Goal: Information Seeking & Learning: Learn about a topic

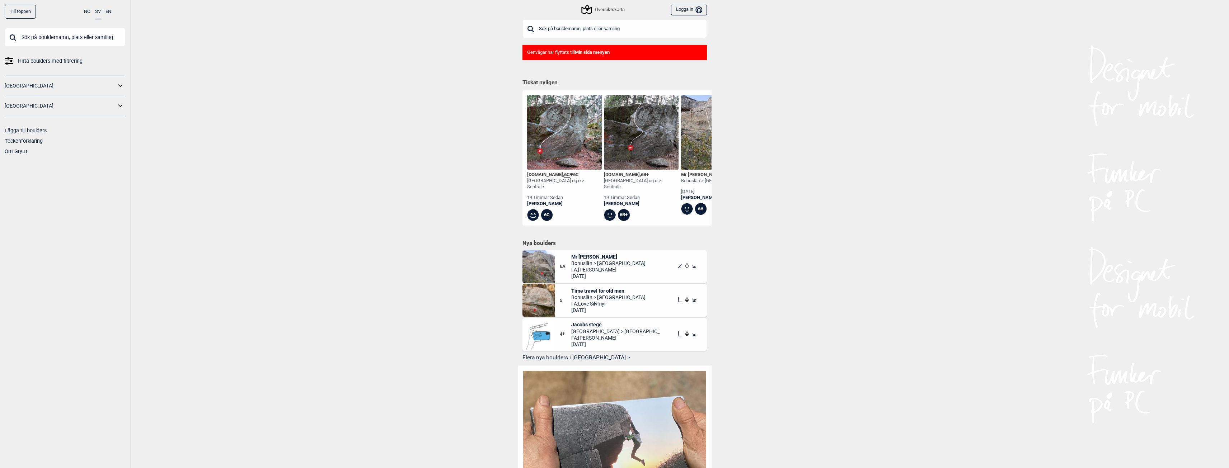
click at [615, 8] on div "Översiktskarta" at bounding box center [603, 9] width 42 height 9
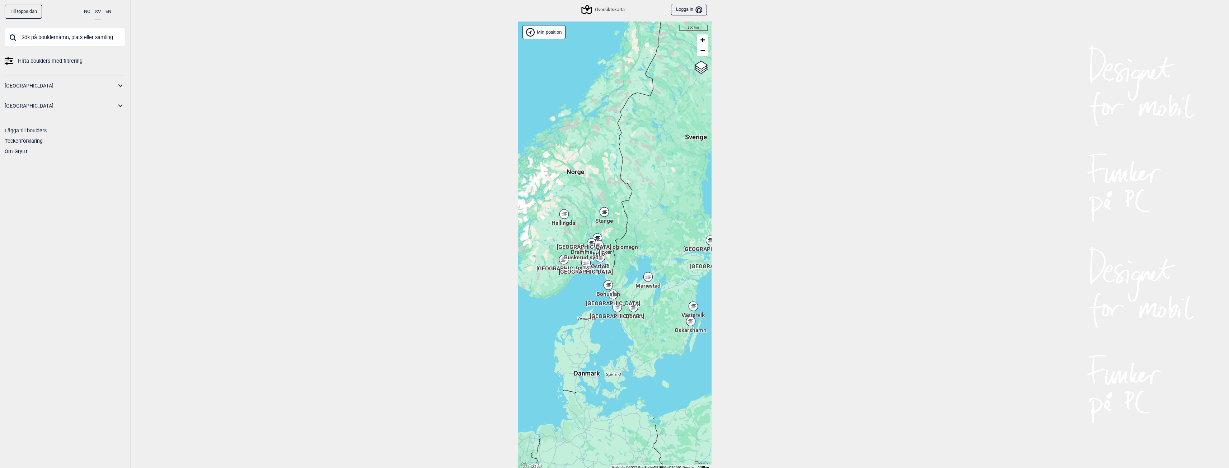
click at [616, 310] on icon at bounding box center [616, 307] width 9 height 9
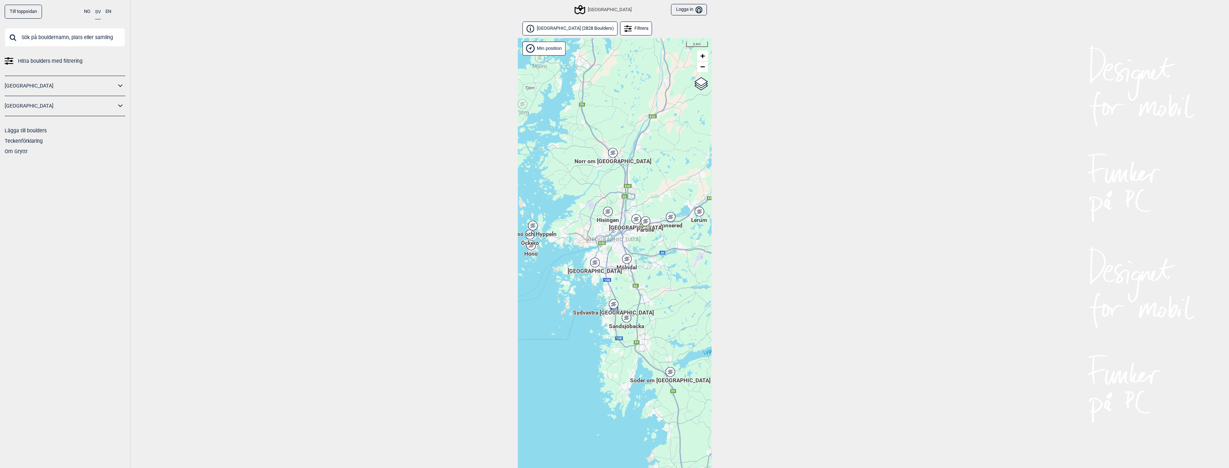
click at [608, 211] on div "Hisingen" at bounding box center [608, 212] width 4 height 4
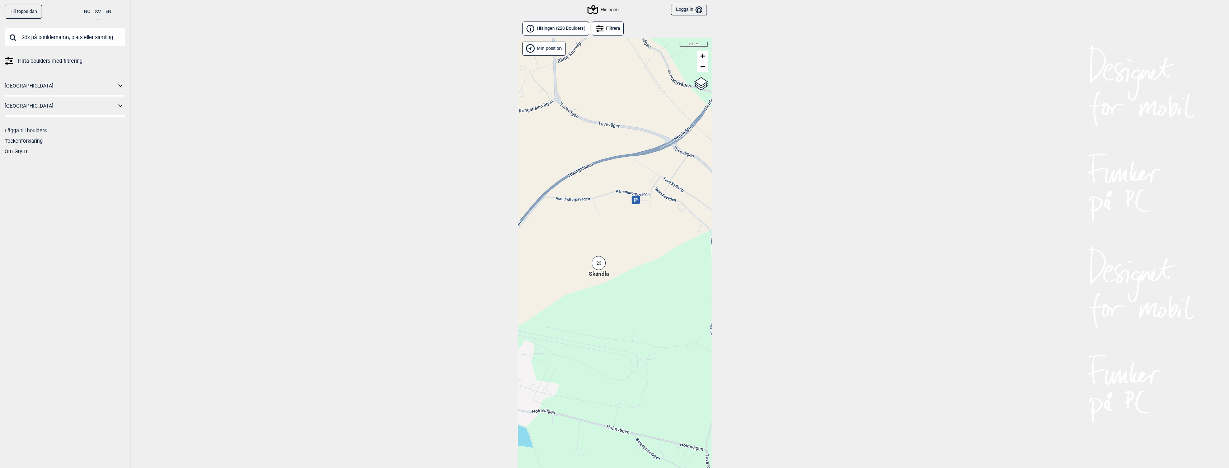
drag, startPoint x: 654, startPoint y: 291, endPoint x: 569, endPoint y: 291, distance: 84.3
click at [569, 291] on div "Hallingdal Stange [GEOGRAPHIC_DATA] syd [GEOGRAPHIC_DATA] og omegn [GEOGRAPHIC_…" at bounding box center [615, 262] width 194 height 449
click at [596, 264] on div "23" at bounding box center [599, 263] width 14 height 14
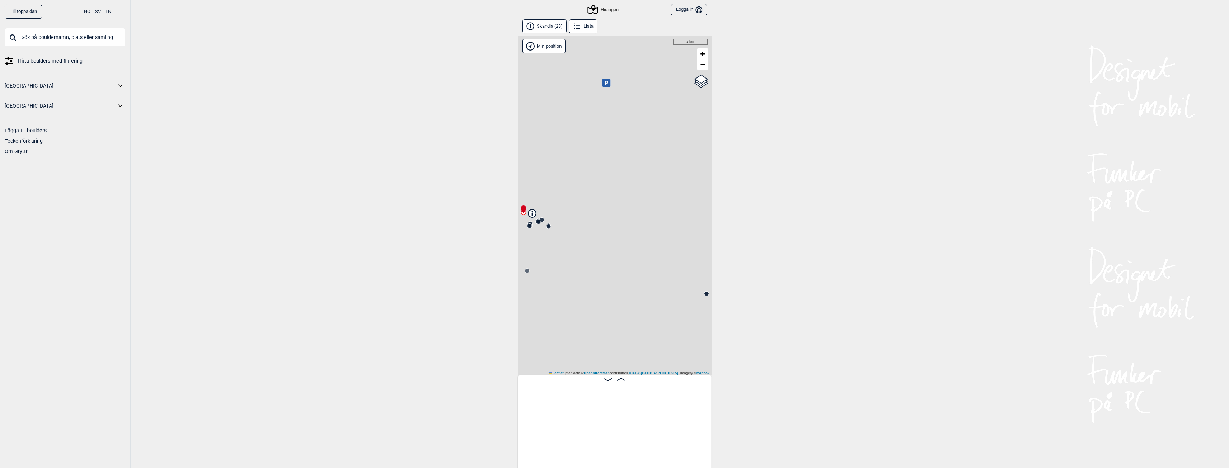
scroll to position [0, 56]
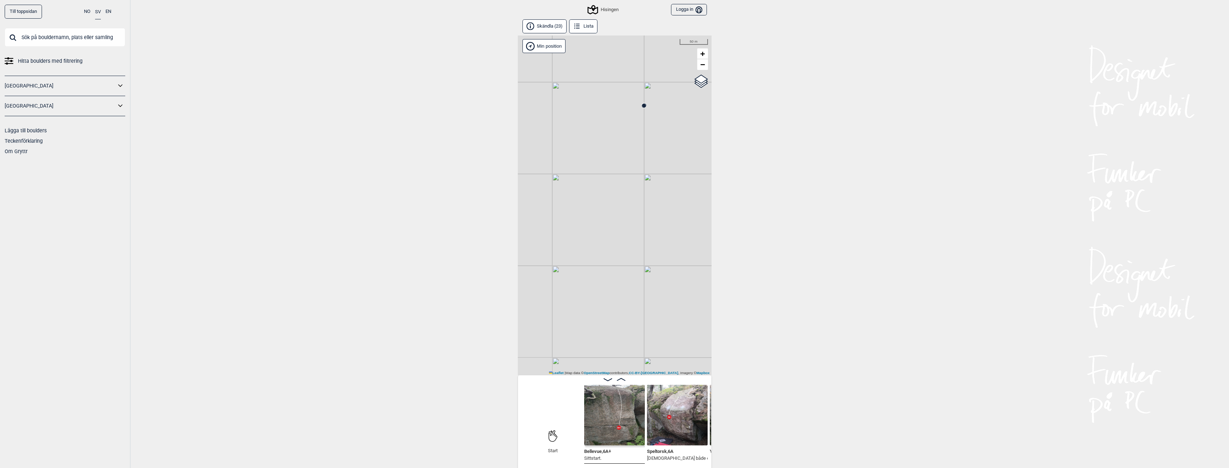
click at [644, 105] on circle at bounding box center [643, 106] width 4 height 4
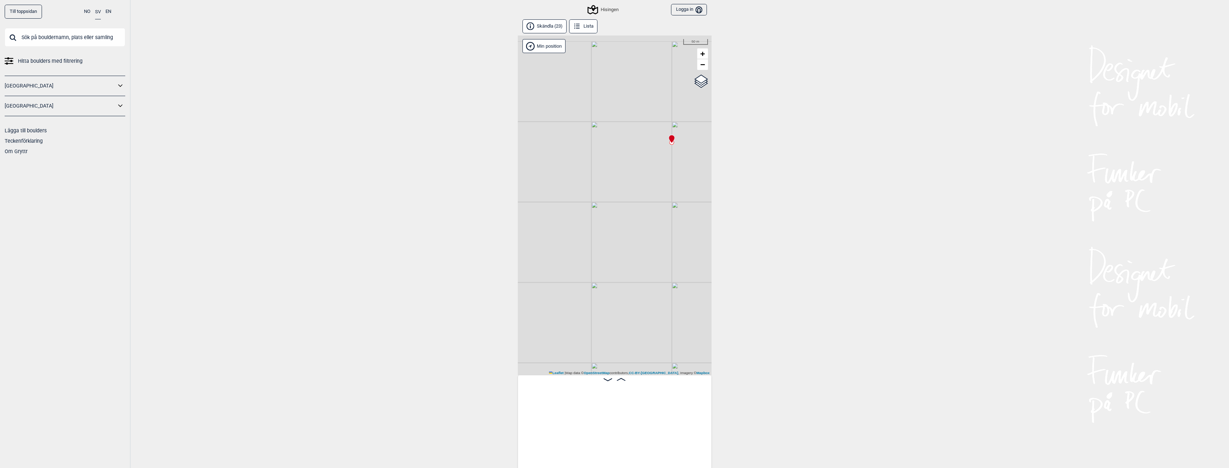
scroll to position [0, 1280]
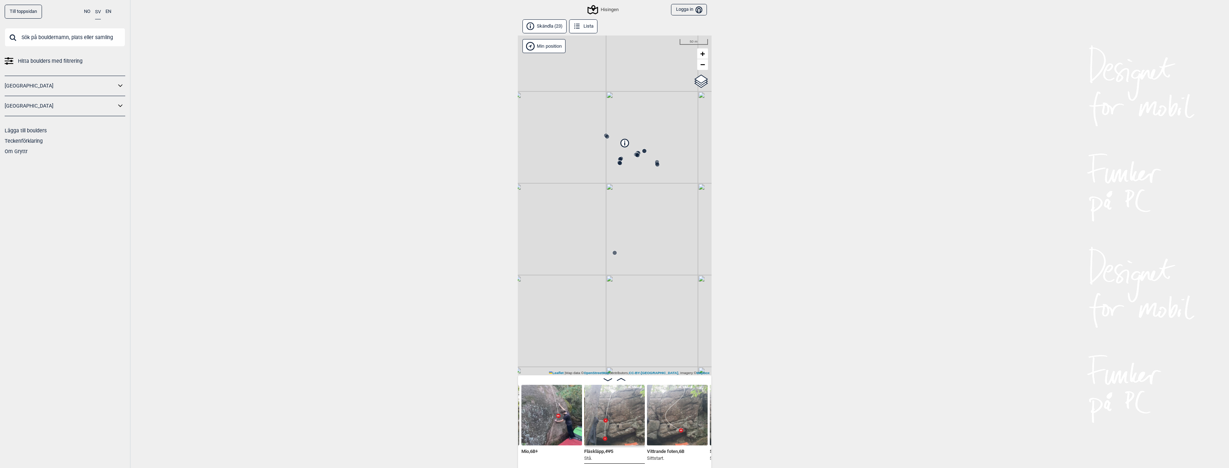
click at [616, 255] on circle at bounding box center [614, 252] width 5 height 5
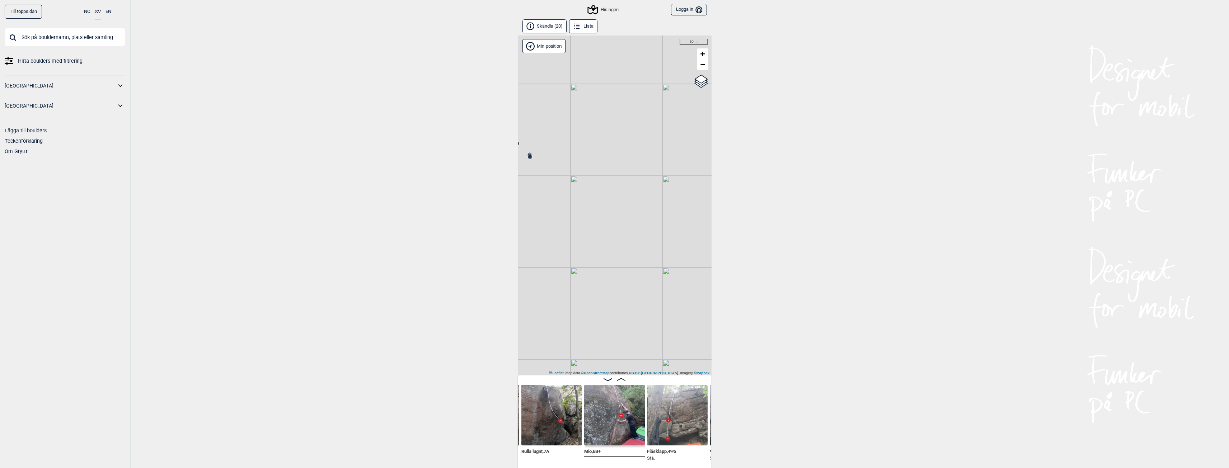
drag, startPoint x: 680, startPoint y: 331, endPoint x: 530, endPoint y: 320, distance: 151.1
click at [533, 321] on div "Hisingen Min position 50 m + − OpenStreetMap Google satellite Leaflet | Map dat…" at bounding box center [615, 206] width 194 height 340
drag, startPoint x: 594, startPoint y: 301, endPoint x: 563, endPoint y: 303, distance: 31.3
click at [568, 302] on div "Hisingen Min position 50 m + − OpenStreetMap Google satellite Leaflet | Map dat…" at bounding box center [615, 206] width 194 height 340
drag, startPoint x: 656, startPoint y: 302, endPoint x: 537, endPoint y: 298, distance: 119.2
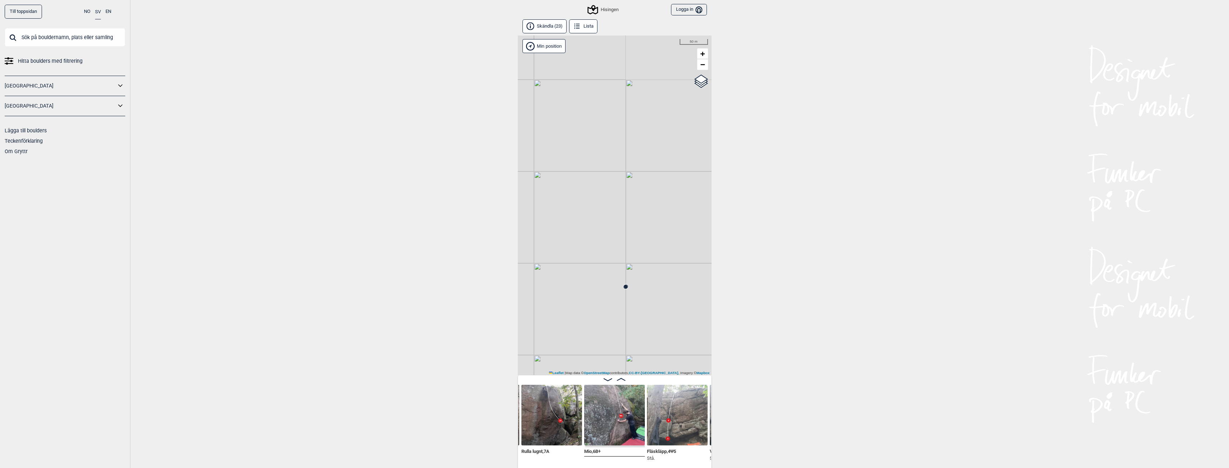
click at [537, 298] on div "Hisingen Min position 50 m + − OpenStreetMap Google satellite Leaflet | Map dat…" at bounding box center [615, 206] width 194 height 340
click at [627, 289] on icon at bounding box center [625, 287] width 6 height 6
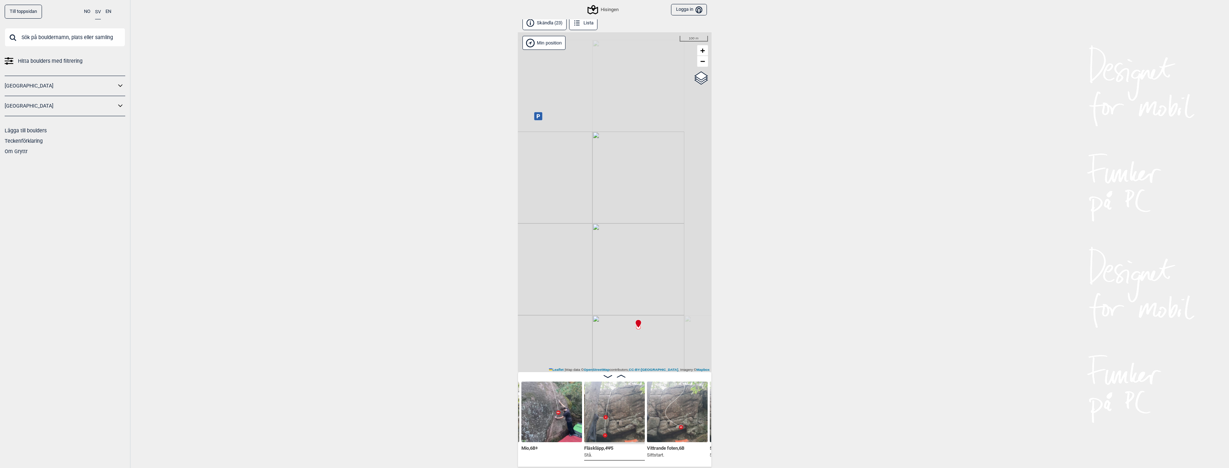
scroll to position [4, 0]
drag, startPoint x: 632, startPoint y: 280, endPoint x: 690, endPoint y: 317, distance: 69.2
click at [690, 317] on div "Hisingen Min position 5 m + − OpenStreetMap Google satellite Leaflet | Map data…" at bounding box center [615, 202] width 194 height 340
click at [617, 227] on icon at bounding box center [614, 225] width 6 height 9
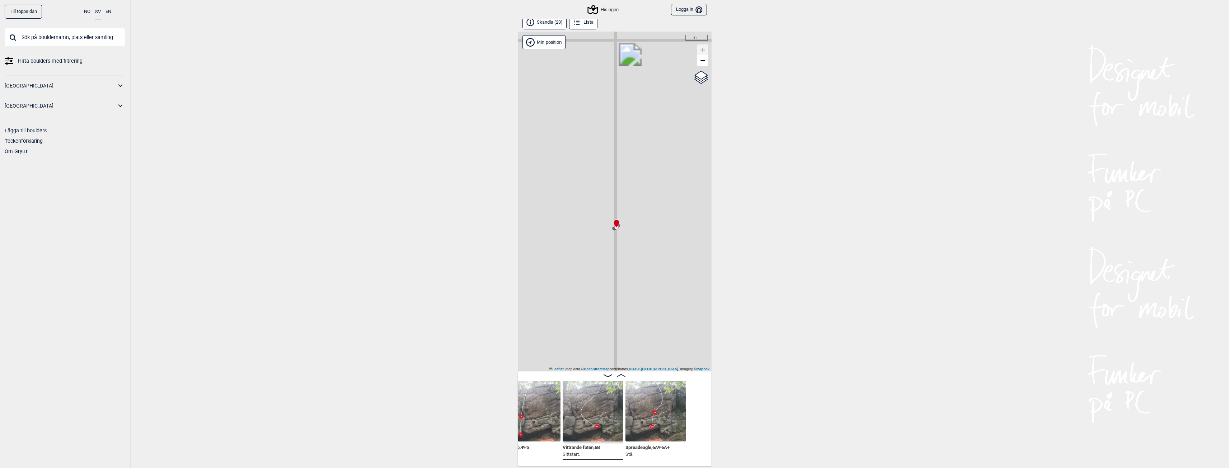
scroll to position [0, 1371]
click at [671, 413] on img at bounding box center [651, 411] width 61 height 61
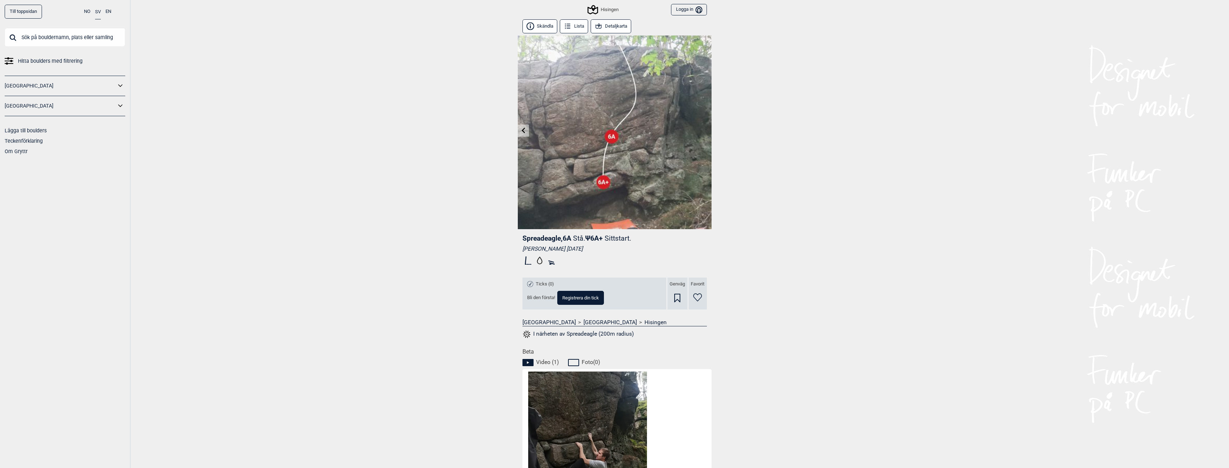
click at [599, 14] on icon at bounding box center [593, 10] width 14 height 14
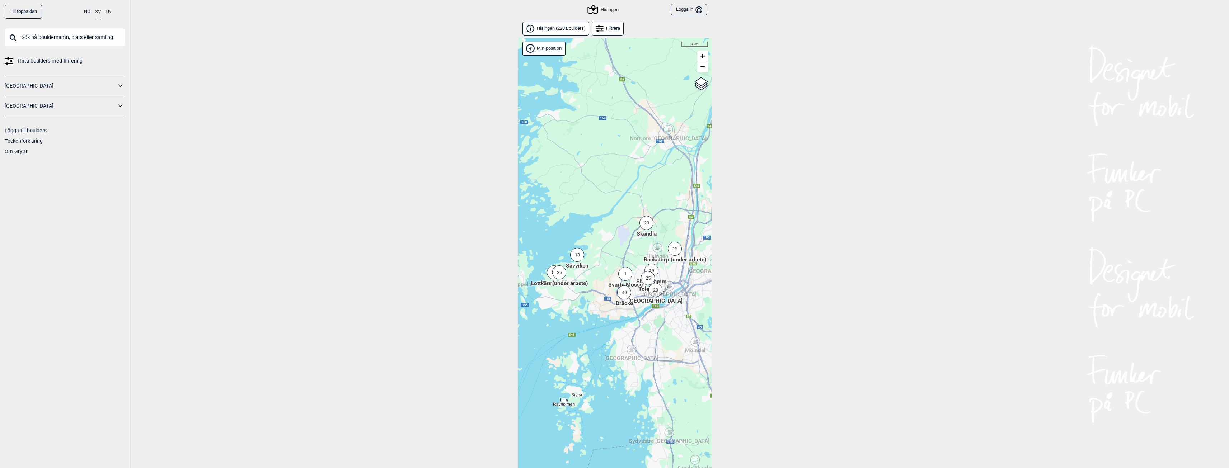
click at [645, 226] on div "23" at bounding box center [646, 223] width 14 height 14
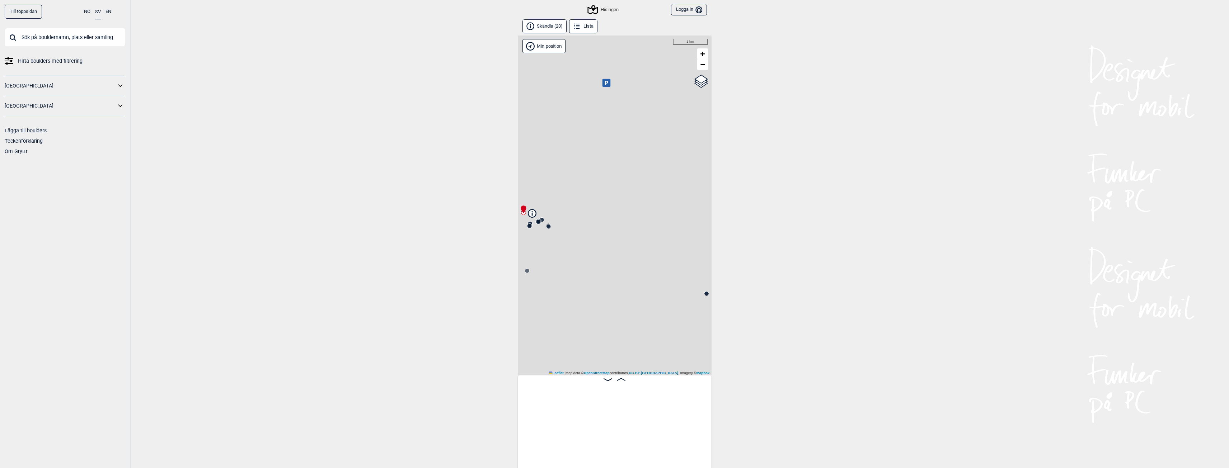
scroll to position [0, 56]
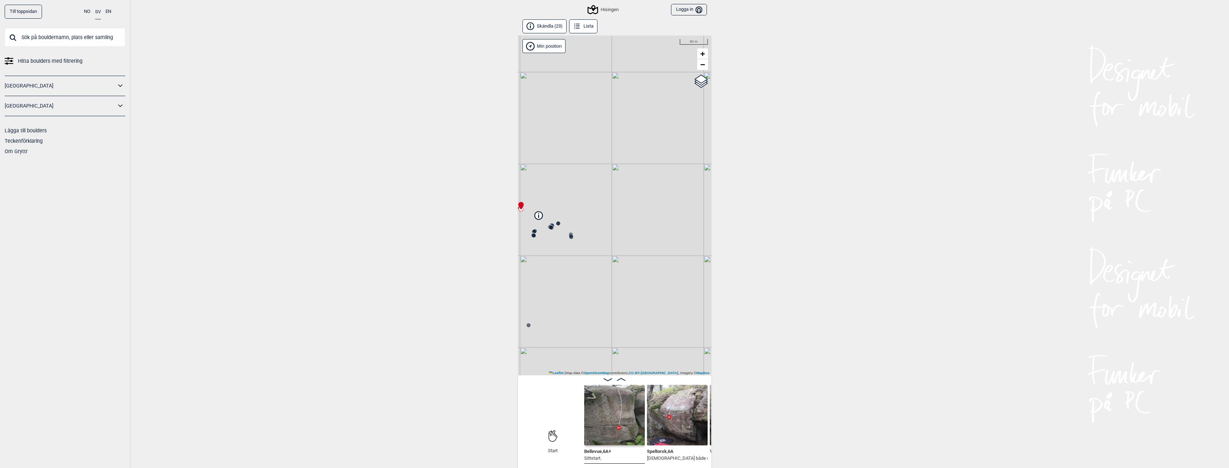
click at [572, 238] on circle at bounding box center [571, 237] width 4 height 4
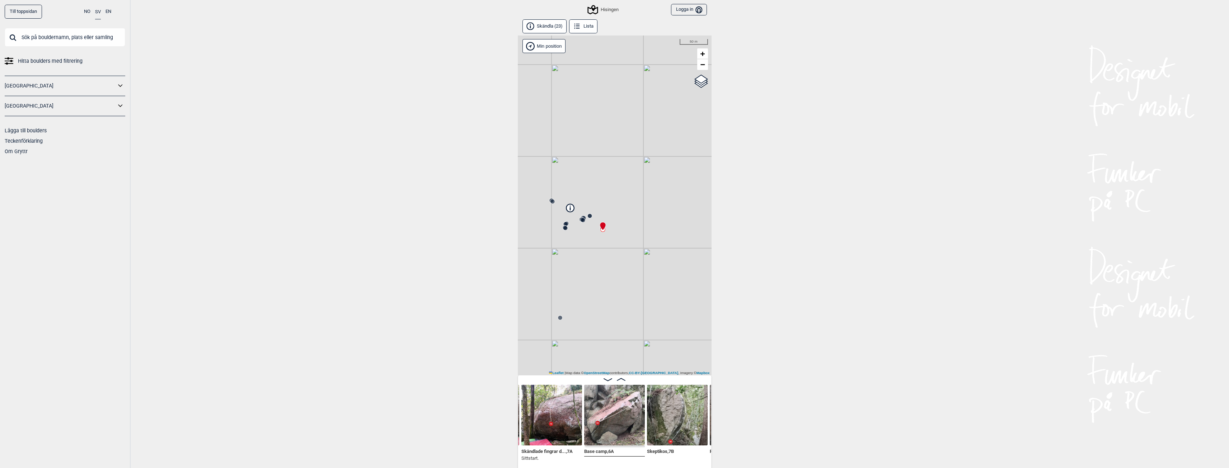
drag, startPoint x: 596, startPoint y: 255, endPoint x: 627, endPoint y: 248, distance: 32.5
click at [627, 248] on div "Hisingen Min position 50 m + − OpenStreetMap Google satellite Leaflet | Map dat…" at bounding box center [615, 206] width 194 height 340
drag, startPoint x: 548, startPoint y: 288, endPoint x: 534, endPoint y: 283, distance: 14.5
click at [534, 283] on div "Hisingen Min position 200 m + − OpenStreetMap Google satellite Leaflet | Map da…" at bounding box center [615, 206] width 194 height 340
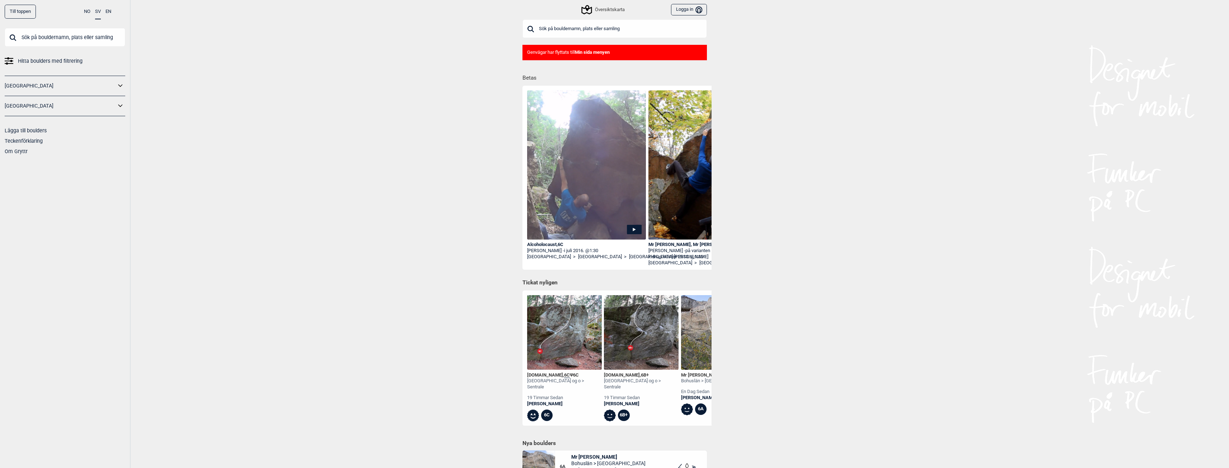
click at [612, 8] on div "Översiktskarta" at bounding box center [603, 9] width 42 height 9
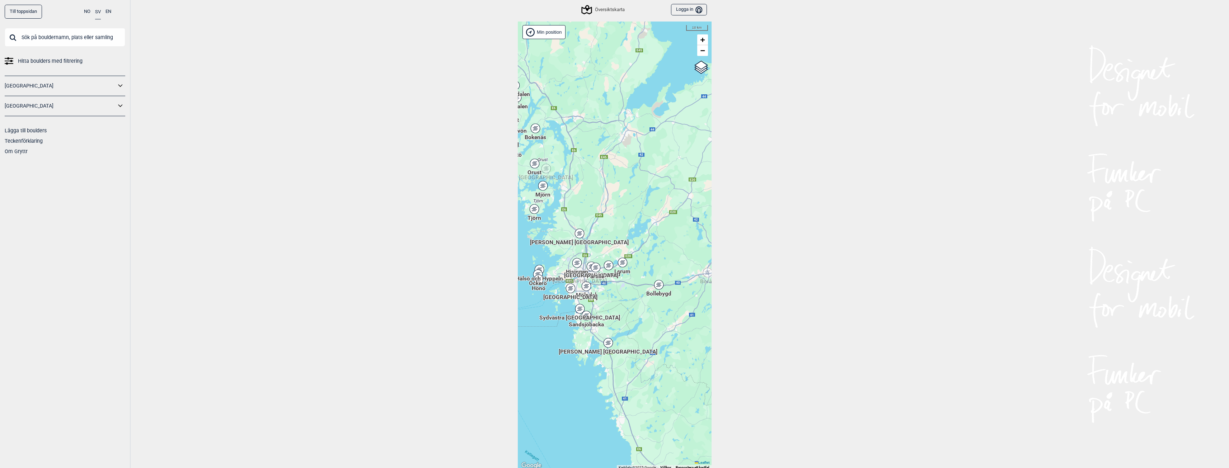
click at [606, 343] on div "Söder om [GEOGRAPHIC_DATA]" at bounding box center [608, 343] width 4 height 4
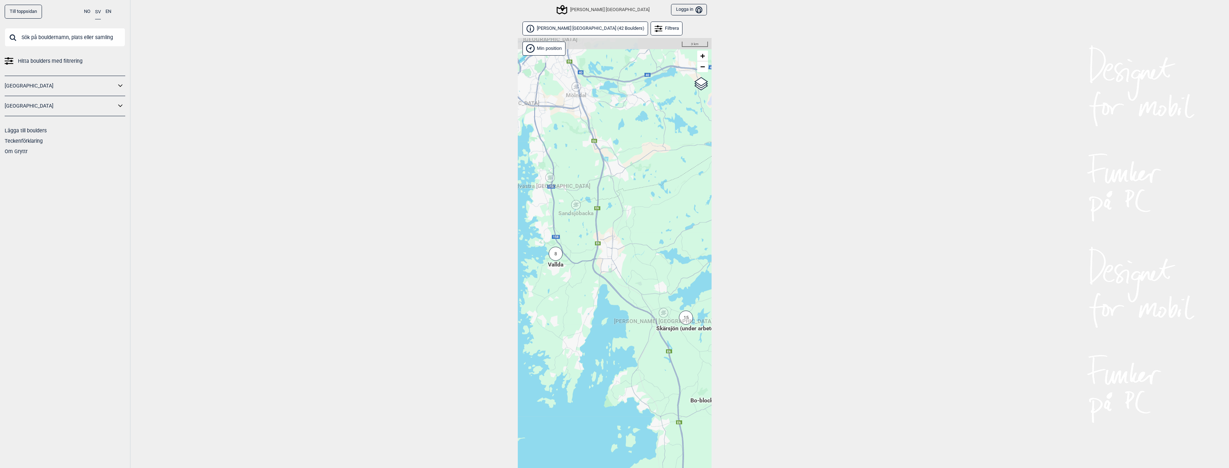
drag, startPoint x: 578, startPoint y: 222, endPoint x: 603, endPoint y: 286, distance: 68.5
click at [603, 286] on div "Hallingdal Stange [GEOGRAPHIC_DATA] syd [GEOGRAPHIC_DATA] og omegn [GEOGRAPHIC_…" at bounding box center [615, 262] width 194 height 449
click at [575, 205] on div "Sandsjöbacka" at bounding box center [576, 205] width 4 height 4
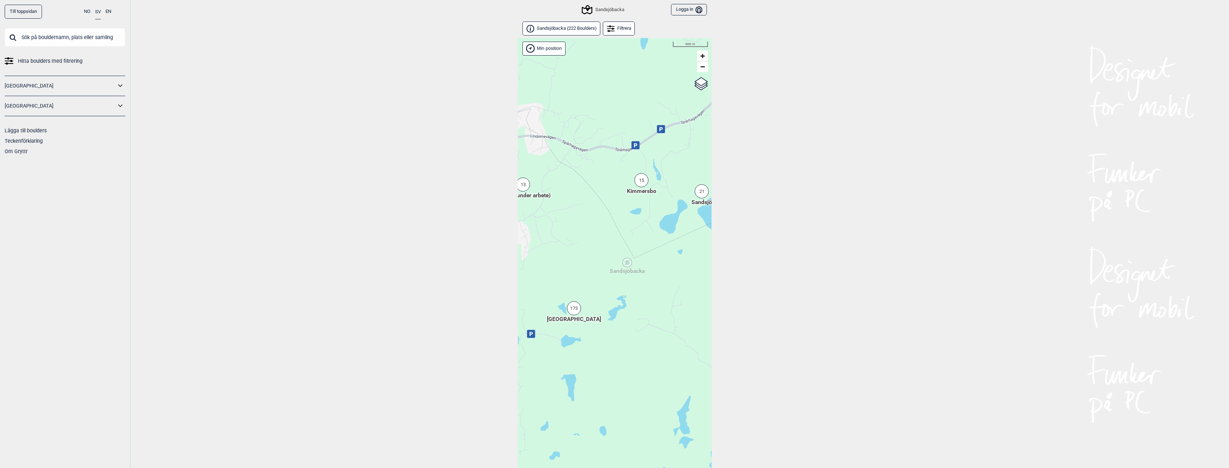
drag, startPoint x: 629, startPoint y: 315, endPoint x: 626, endPoint y: 287, distance: 28.2
click at [626, 287] on div "Hallingdal Stange [GEOGRAPHIC_DATA] syd [GEOGRAPHIC_DATA] og omegn [GEOGRAPHIC_…" at bounding box center [615, 262] width 194 height 449
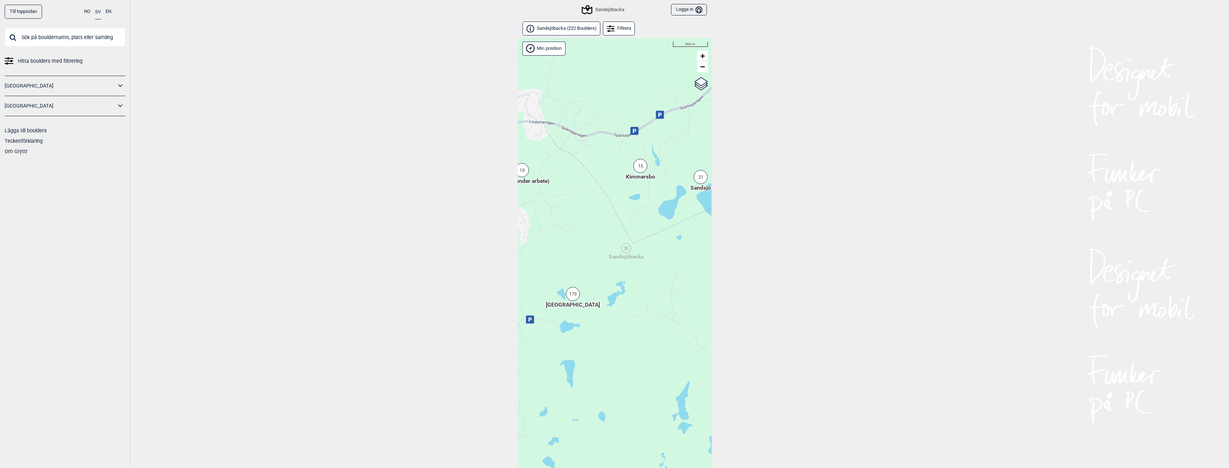
click at [577, 292] on div "173" at bounding box center [573, 294] width 14 height 14
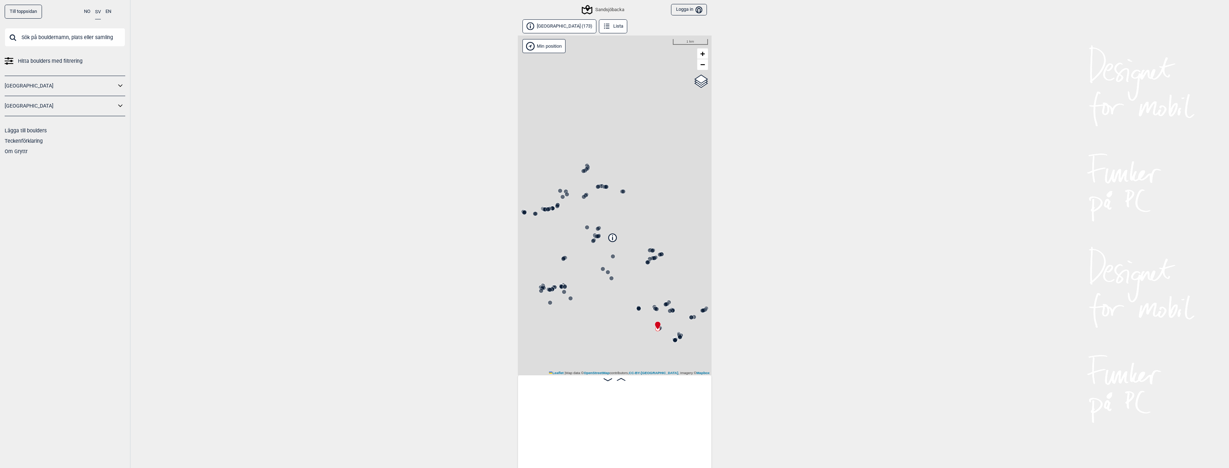
scroll to position [0, 56]
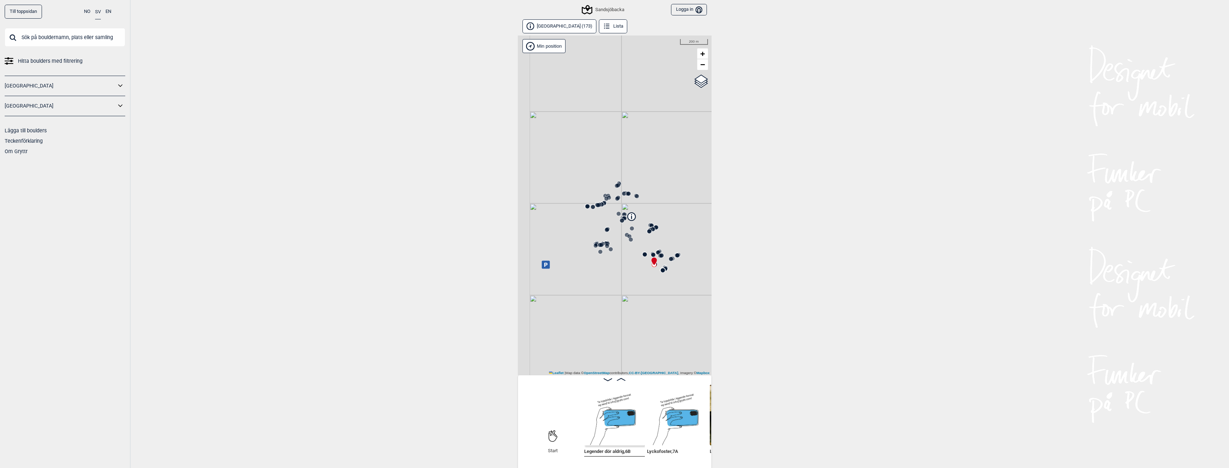
drag, startPoint x: 620, startPoint y: 304, endPoint x: 629, endPoint y: 270, distance: 34.6
click at [629, 270] on div "Sandsjöbacka" at bounding box center [615, 206] width 194 height 340
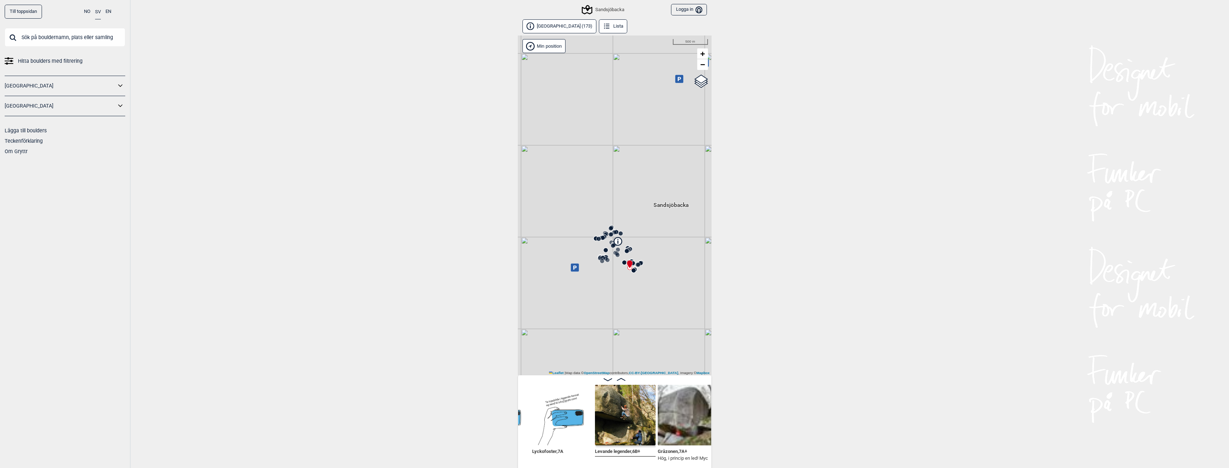
scroll to position [0, 217]
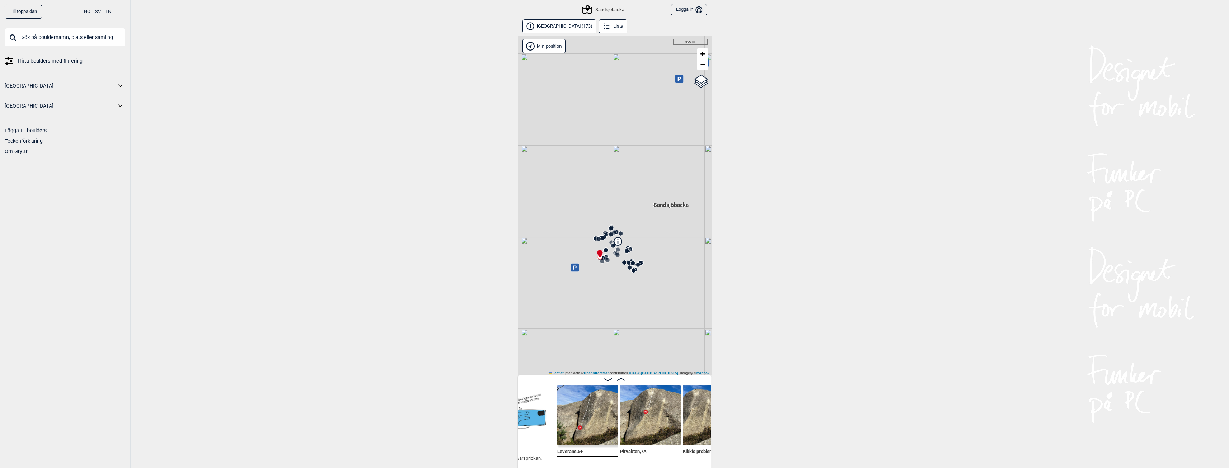
scroll to position [0, 527]
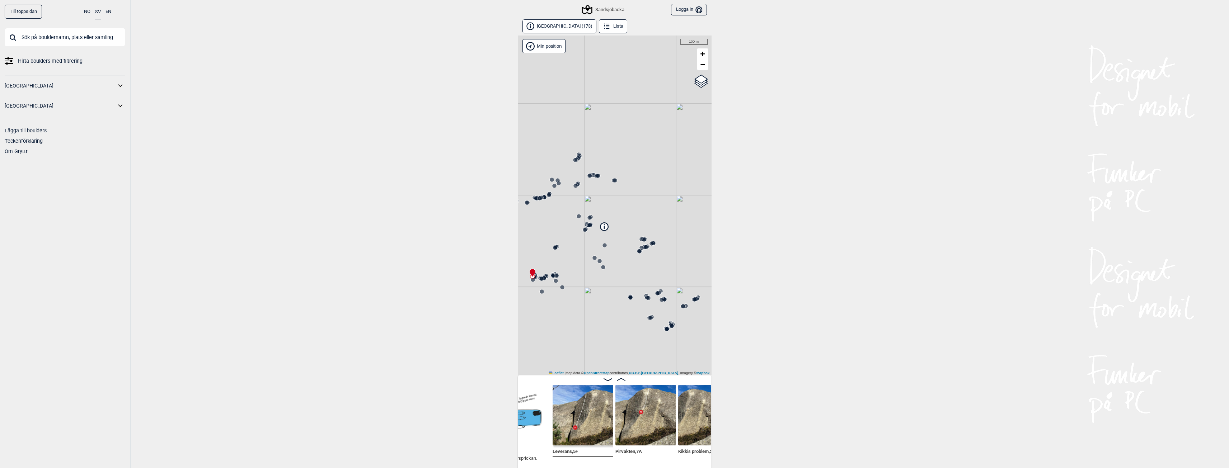
drag, startPoint x: 557, startPoint y: 25, endPoint x: 566, endPoint y: 42, distance: 18.9
click at [557, 25] on button "Lillesjö (173)" at bounding box center [559, 26] width 74 height 14
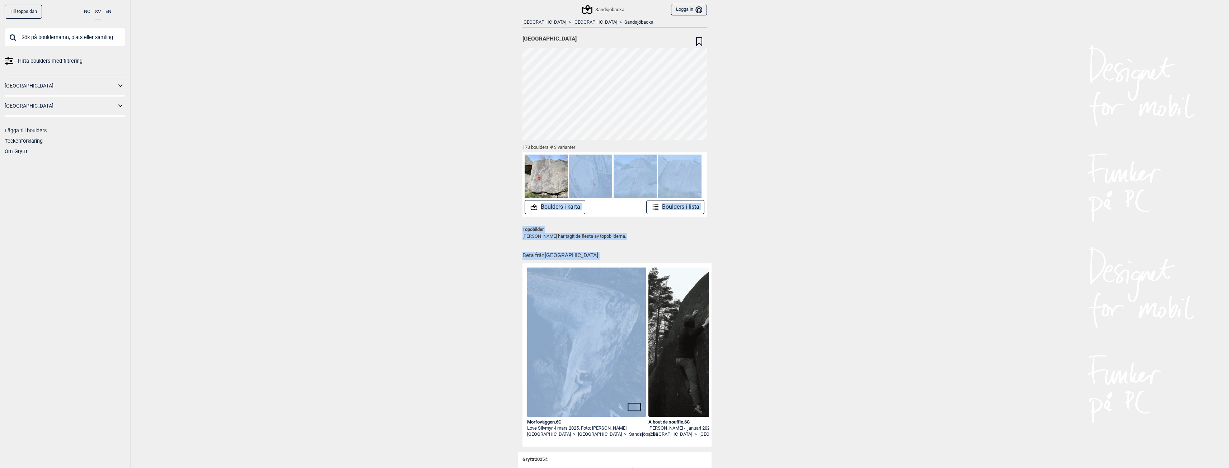
drag, startPoint x: 467, startPoint y: 200, endPoint x: 447, endPoint y: 297, distance: 99.7
click at [447, 298] on div "Till toppsidan NO SV EN Hitta boulders med filtrering Norge Sverige Lägga till …" at bounding box center [614, 234] width 1229 height 468
click at [448, 193] on div "Till toppsidan NO SV EN Hitta boulders med filtrering Norge Sverige Lägga till …" at bounding box center [614, 234] width 1229 height 468
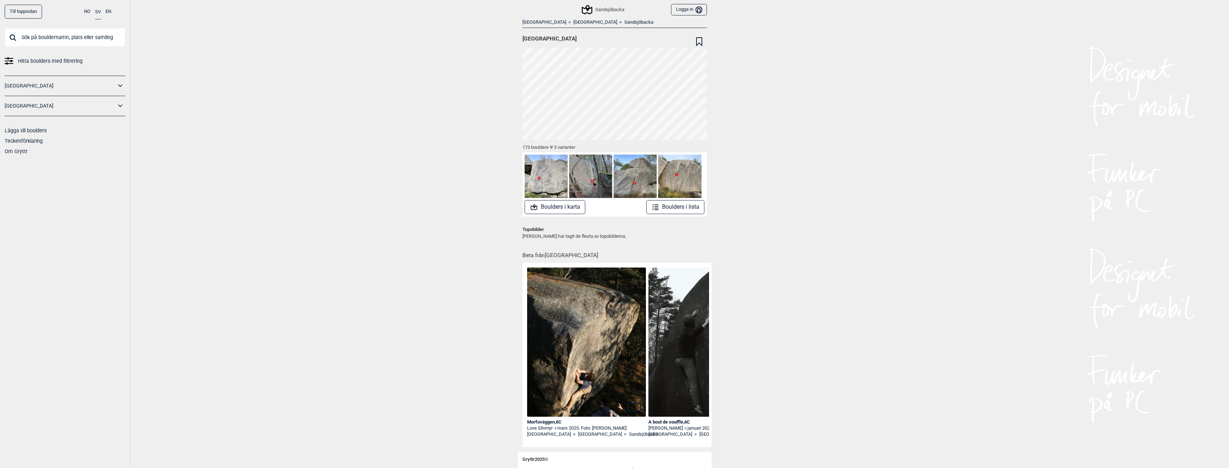
click at [659, 209] on icon at bounding box center [655, 207] width 9 height 9
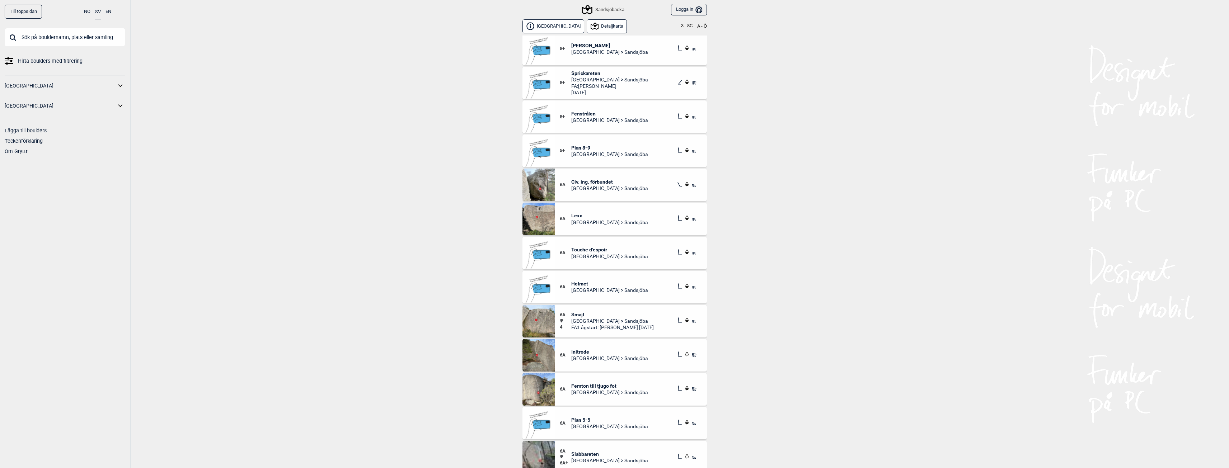
scroll to position [3114, 0]
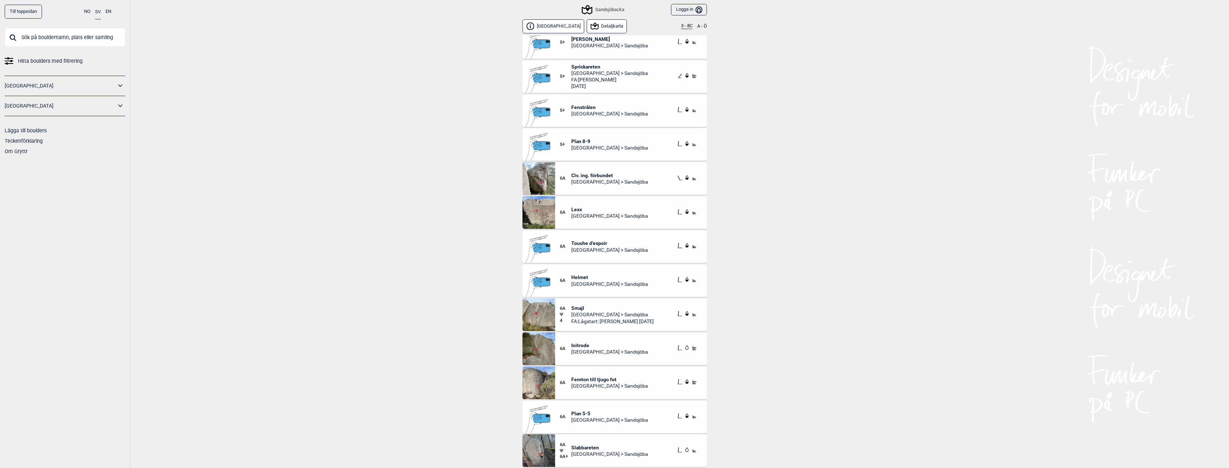
click at [549, 318] on img at bounding box center [538, 314] width 33 height 33
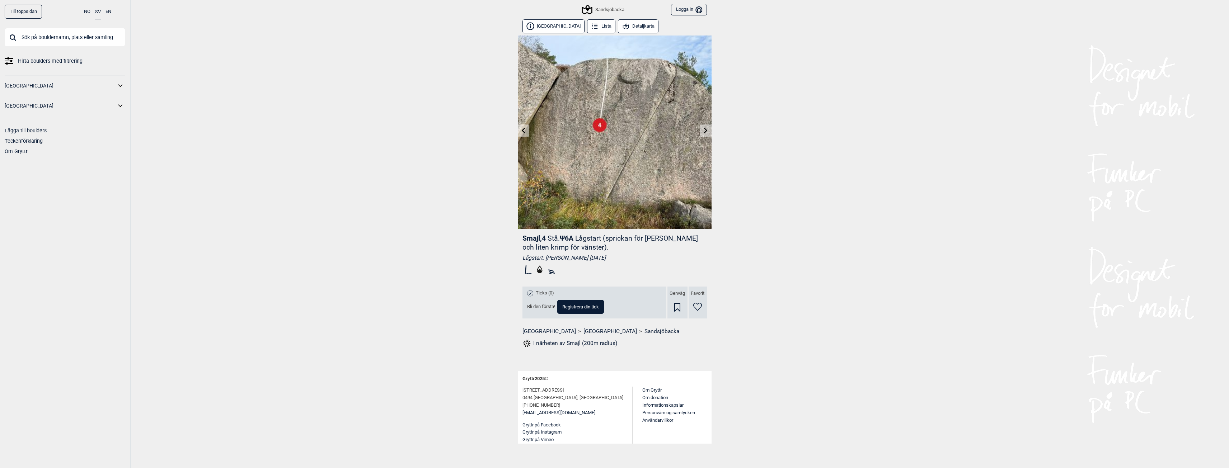
click at [843, 306] on div "Till toppsidan NO SV EN Hitta boulders med filtrering Norge Sverige Lägga till …" at bounding box center [614, 234] width 1229 height 468
click at [890, 295] on div "Till toppsidan NO SV EN Hitta boulders med filtrering Norge Sverige Lägga till …" at bounding box center [614, 234] width 1229 height 468
click at [705, 130] on icon at bounding box center [706, 130] width 6 height 6
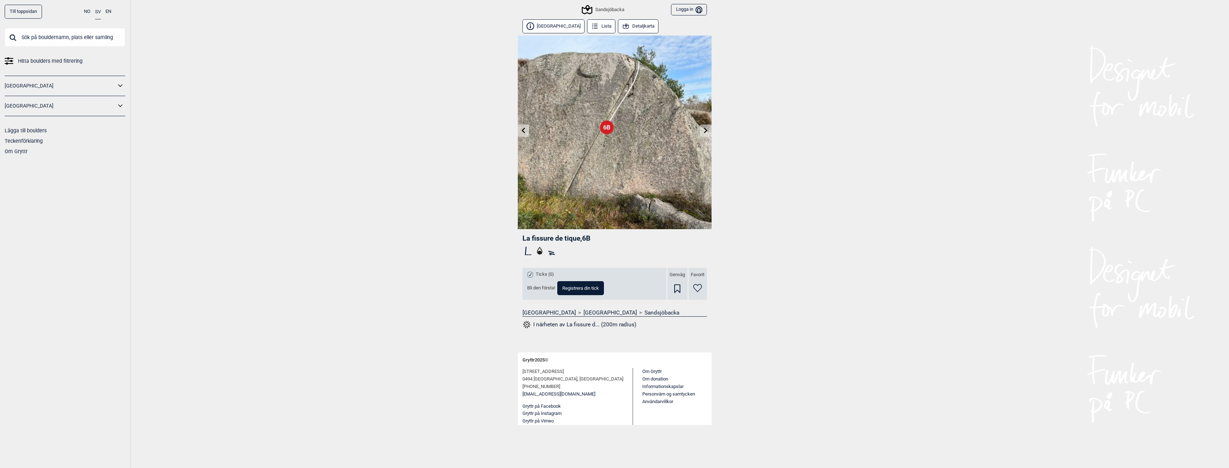
click at [703, 133] on link at bounding box center [705, 131] width 11 height 12
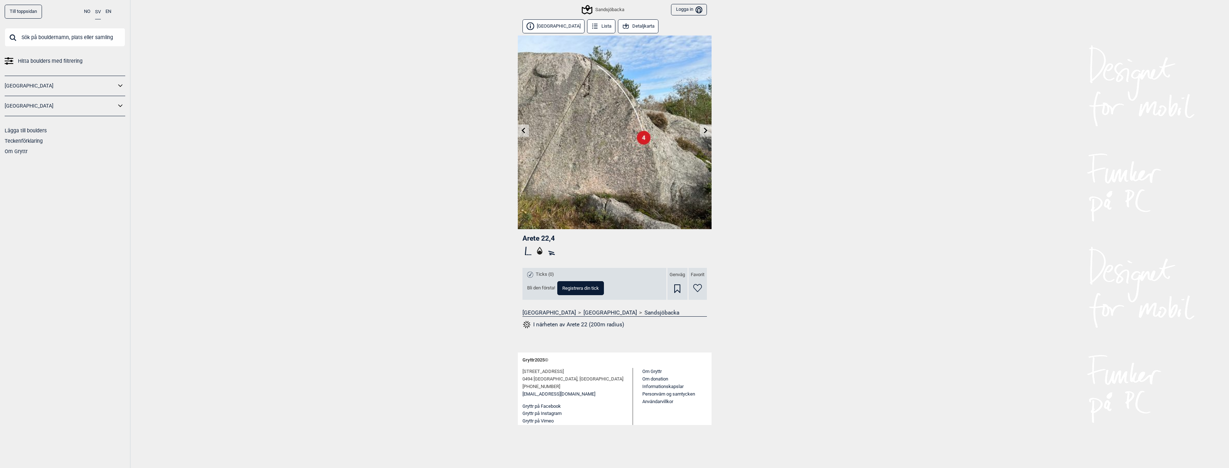
click at [704, 133] on icon at bounding box center [706, 130] width 4 height 6
